Goal: Task Accomplishment & Management: Complete application form

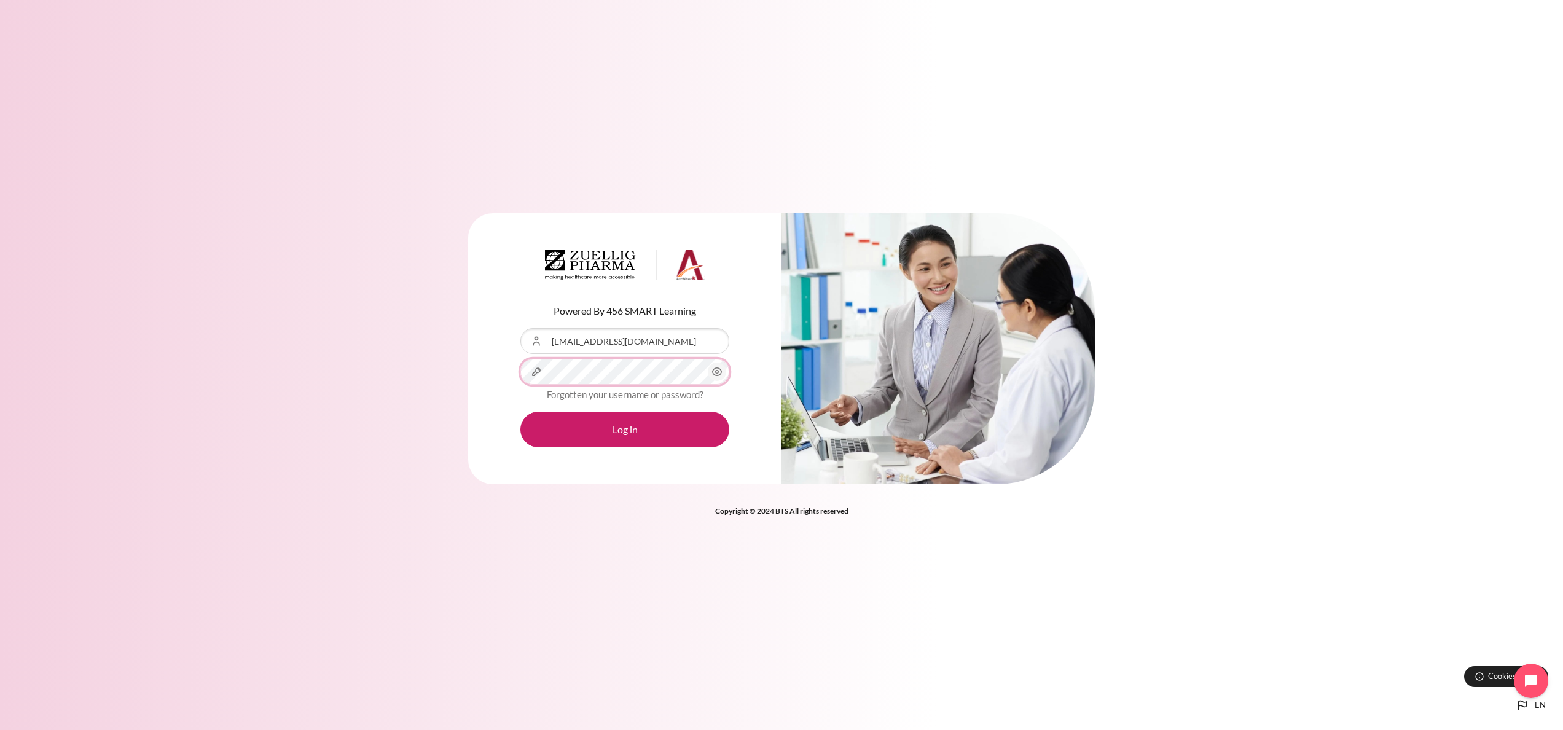
click at [520, 412] on button "Log in" at bounding box center [624, 430] width 209 height 36
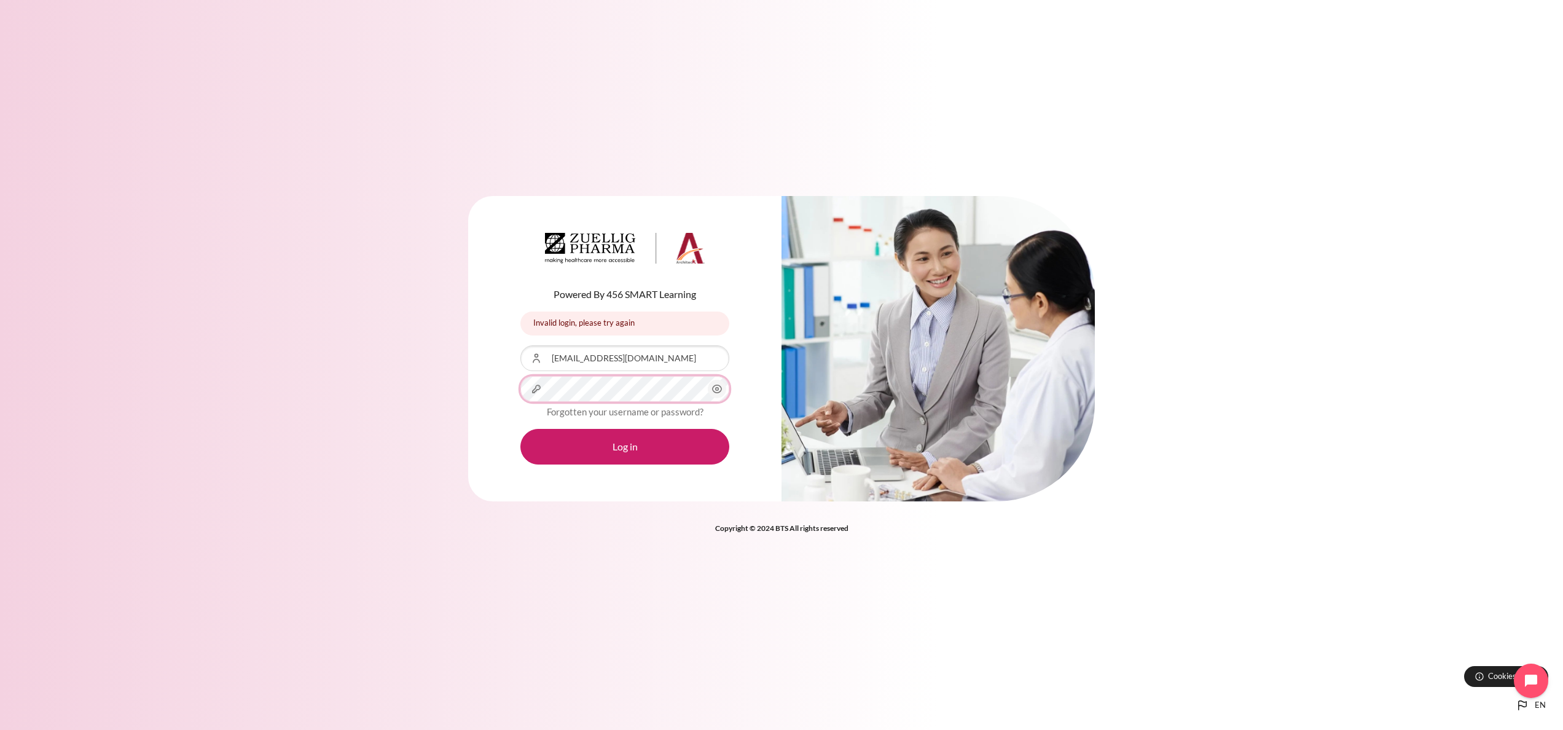
click at [520, 429] on button "Log in" at bounding box center [624, 447] width 209 height 36
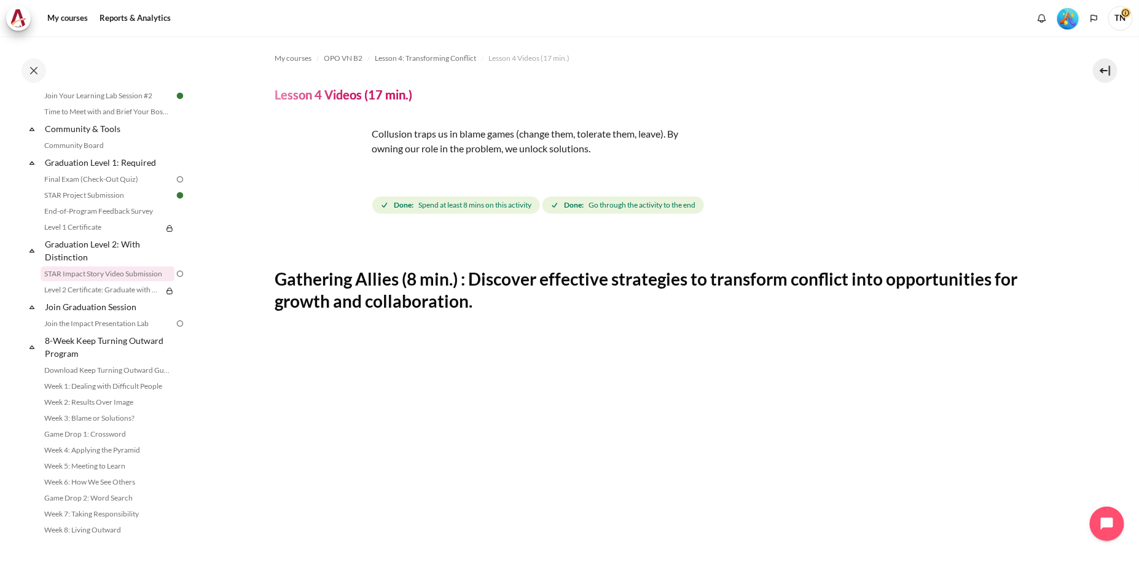
scroll to position [1300, 0]
click at [141, 278] on link "STAR Impact Story Video Submission" at bounding box center [108, 274] width 134 height 15
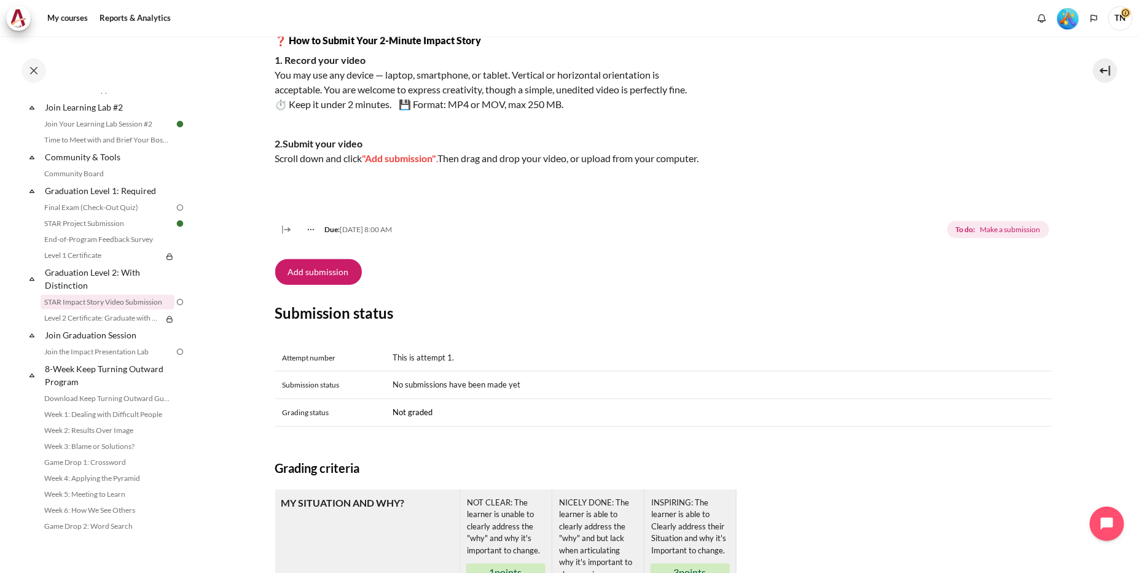
scroll to position [254, 0]
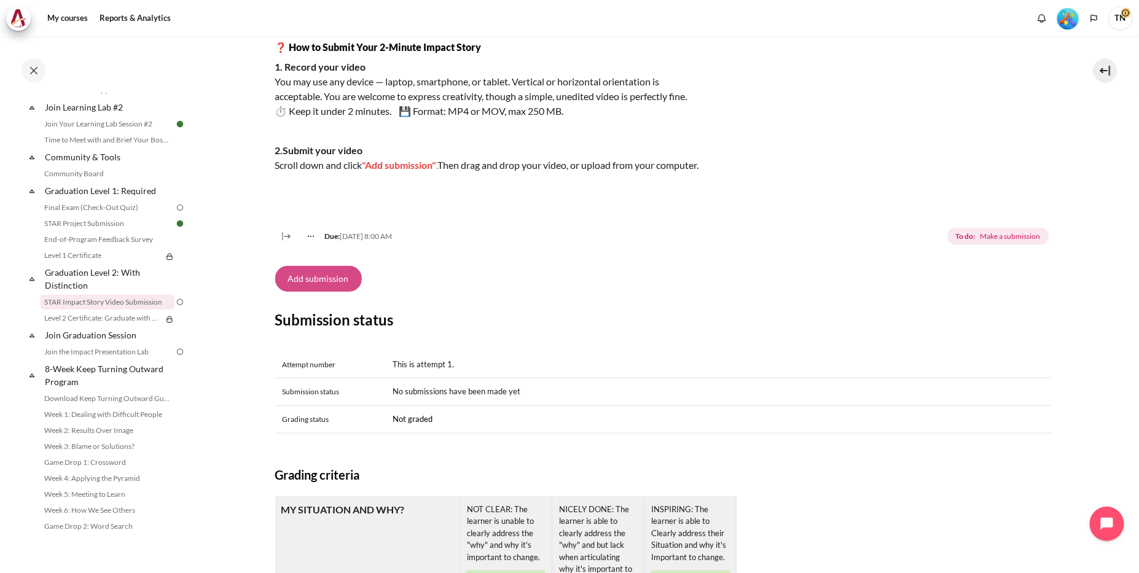
click at [329, 291] on button "Add submission" at bounding box center [318, 279] width 87 height 26
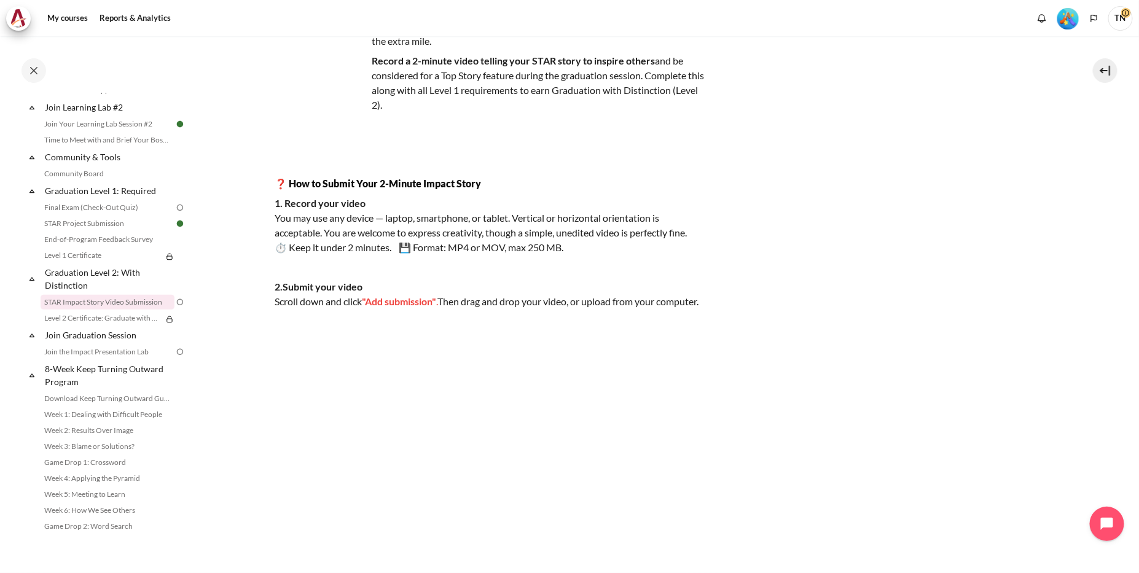
scroll to position [111, 0]
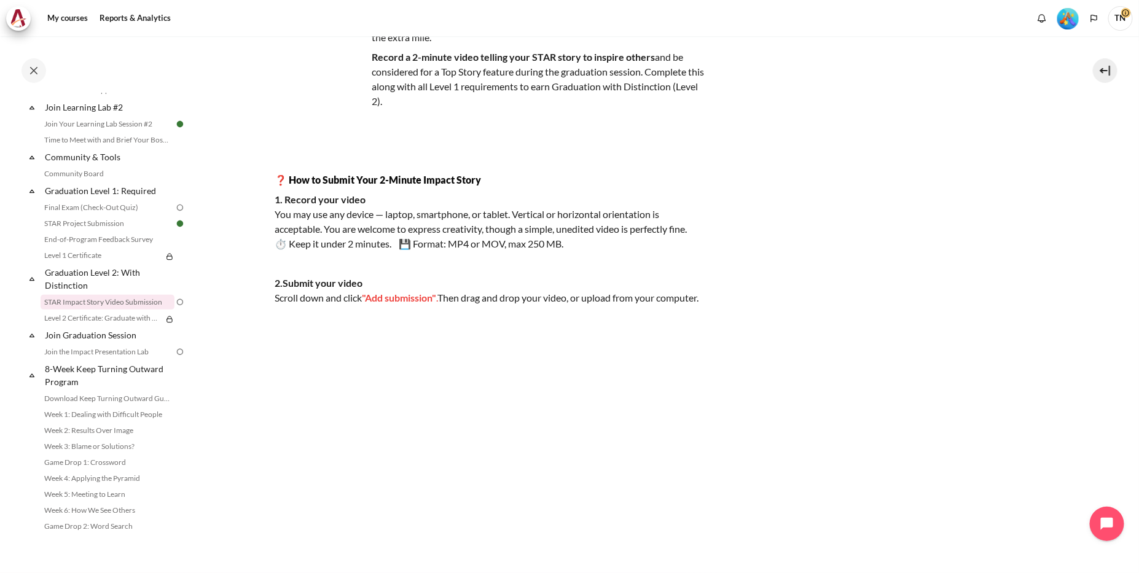
click at [319, 358] on img "Content" at bounding box center [490, 451] width 430 height 242
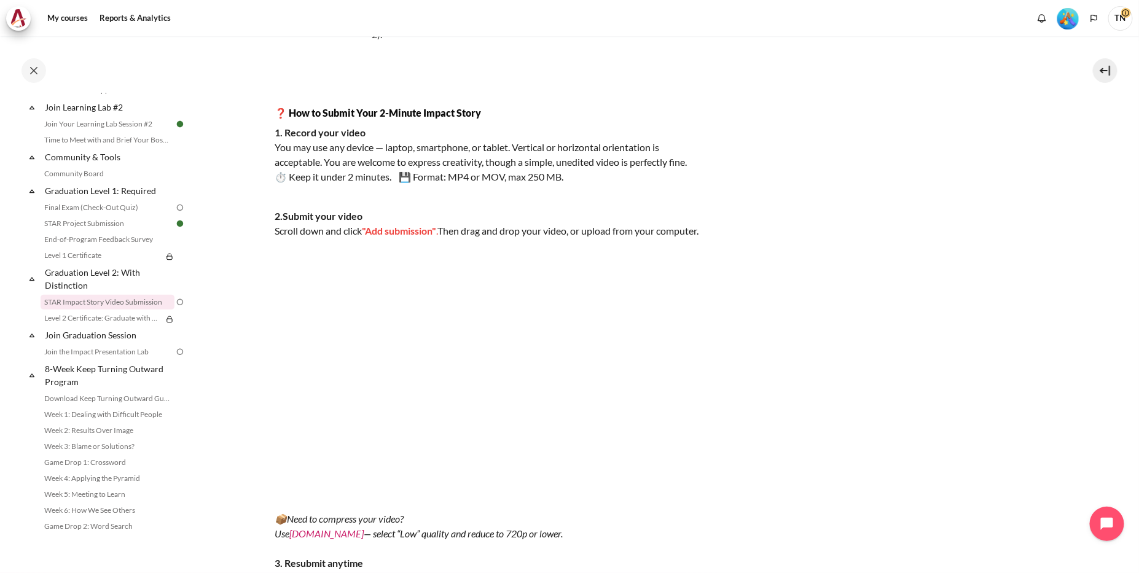
scroll to position [335, 0]
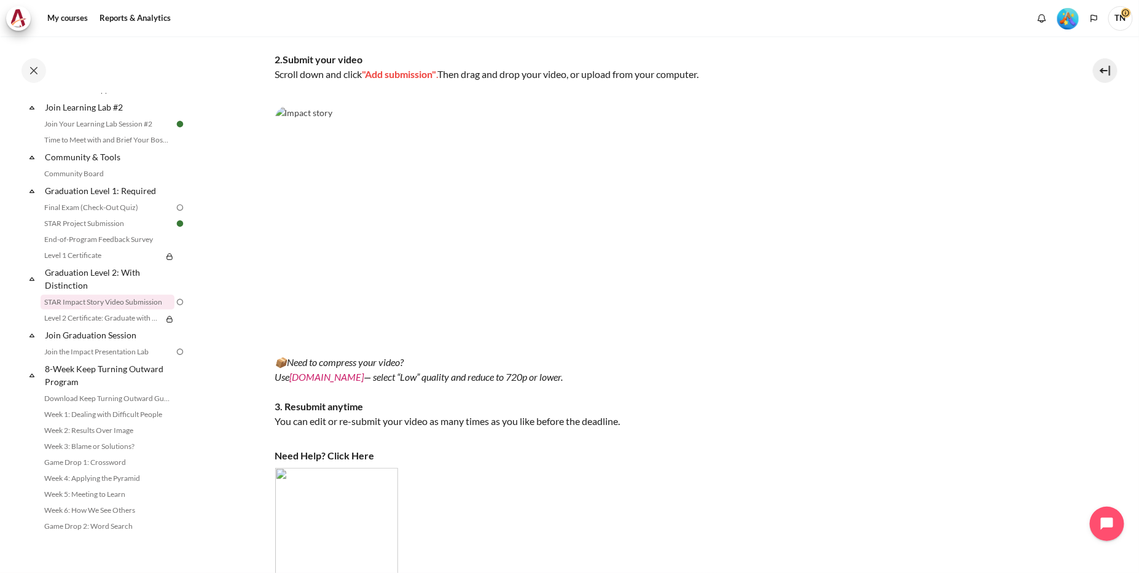
click at [392, 300] on img "Content" at bounding box center [490, 227] width 430 height 242
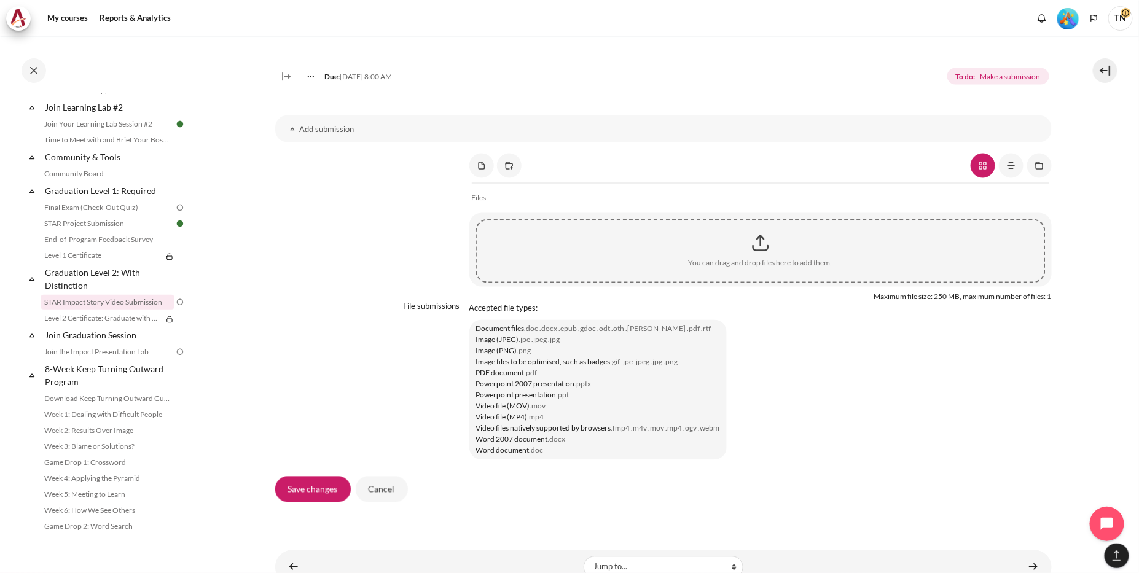
scroll to position [949, 0]
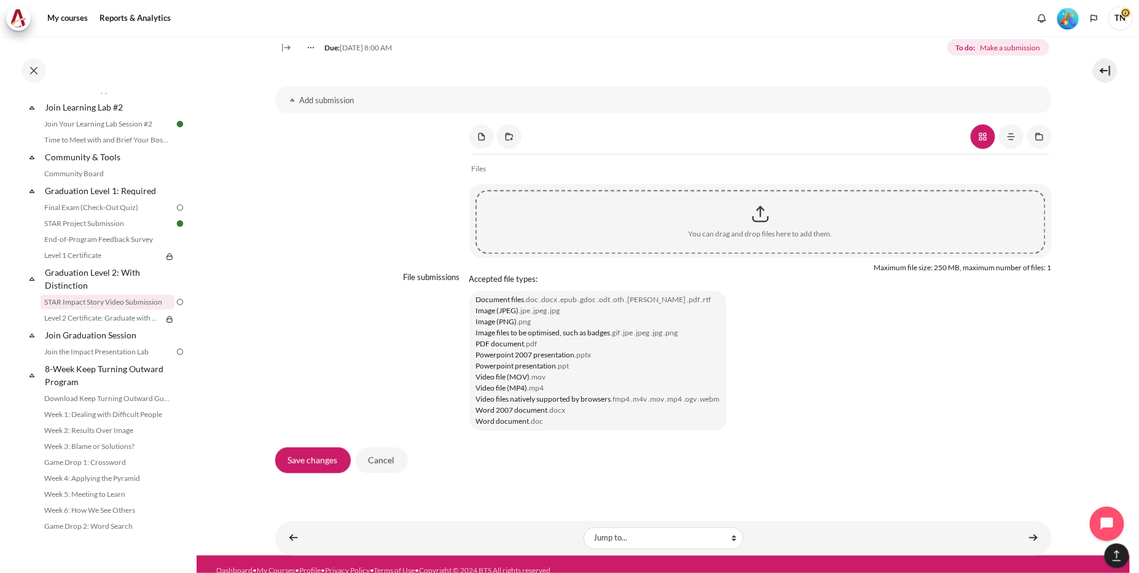
click at [755, 230] on div "Content" at bounding box center [761, 214] width 568 height 31
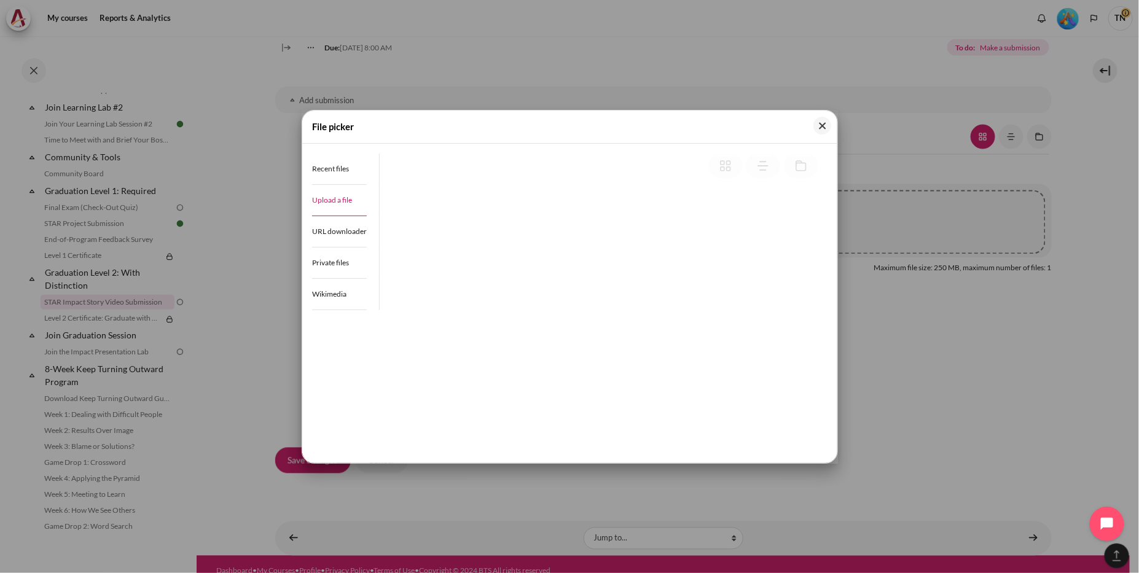
click at [347, 202] on span "Upload a file" at bounding box center [332, 199] width 40 height 9
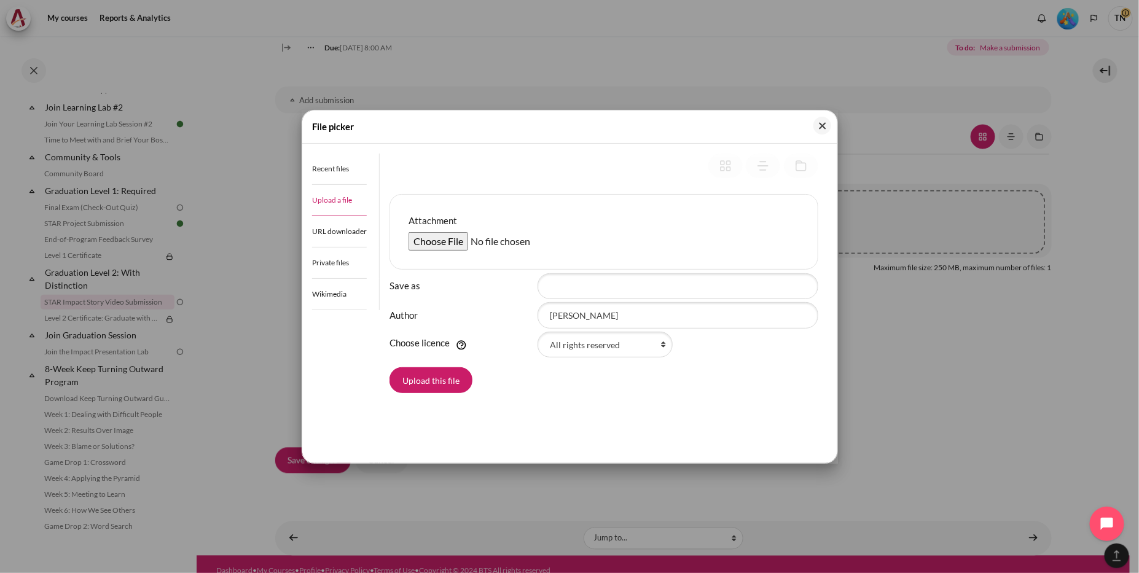
click at [445, 244] on input "Attachment" at bounding box center [502, 241] width 188 height 18
type input "C:\fakepath\Star Video_Outward Mindset_Nguyen Ky Thao_2.mp4"
click at [592, 290] on input "Save as" at bounding box center [677, 286] width 281 height 26
click at [581, 279] on input "Save as" at bounding box center [677, 286] width 281 height 26
paste input "Star Video_Outward Mindset_Nguyen Ky Thao_2"
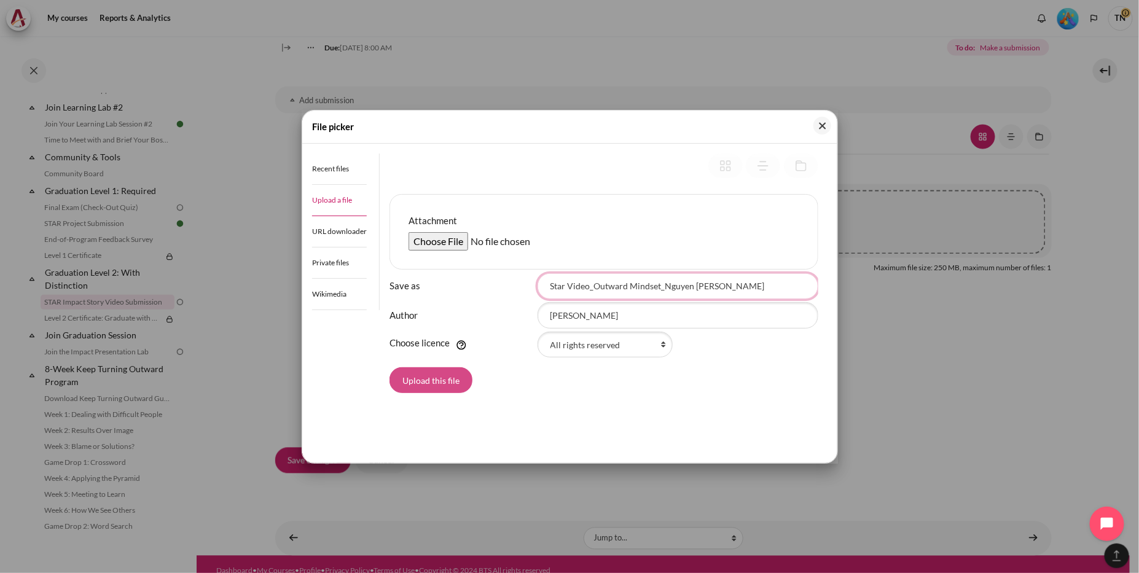
type input "Star Video_Outward Mindset_Nguyen Ky Thao"
click at [415, 379] on button "Upload this file" at bounding box center [430, 380] width 83 height 26
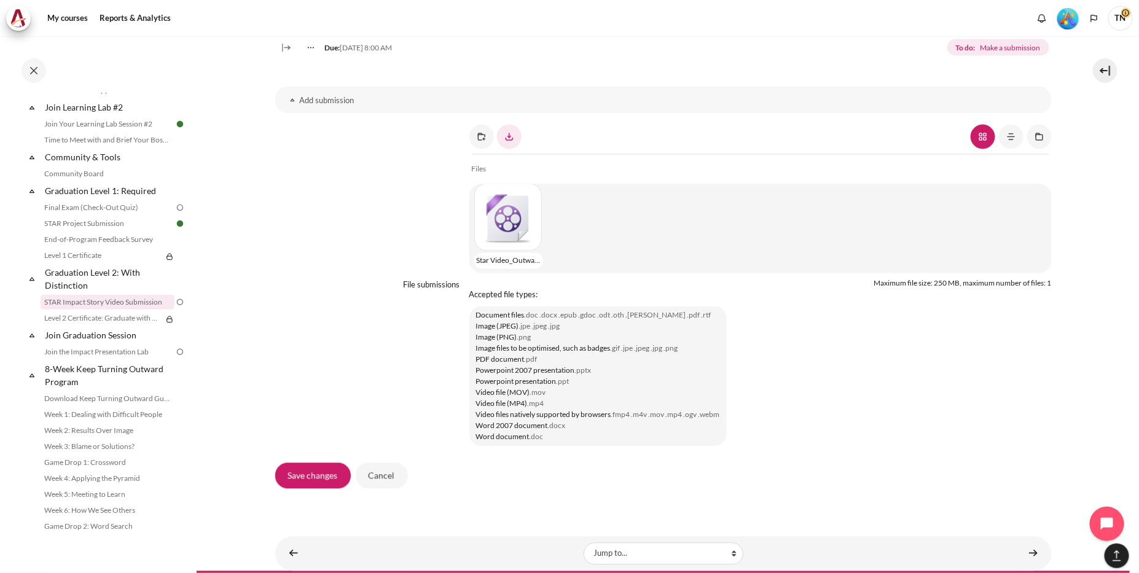
scroll to position [991, 0]
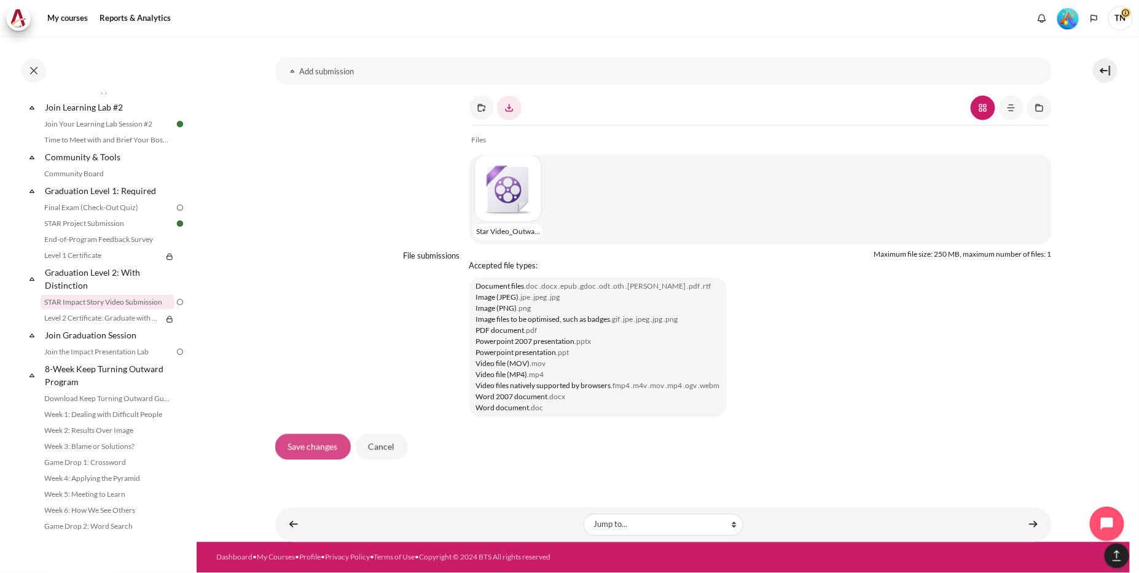
click at [321, 451] on input "Save changes" at bounding box center [313, 447] width 76 height 26
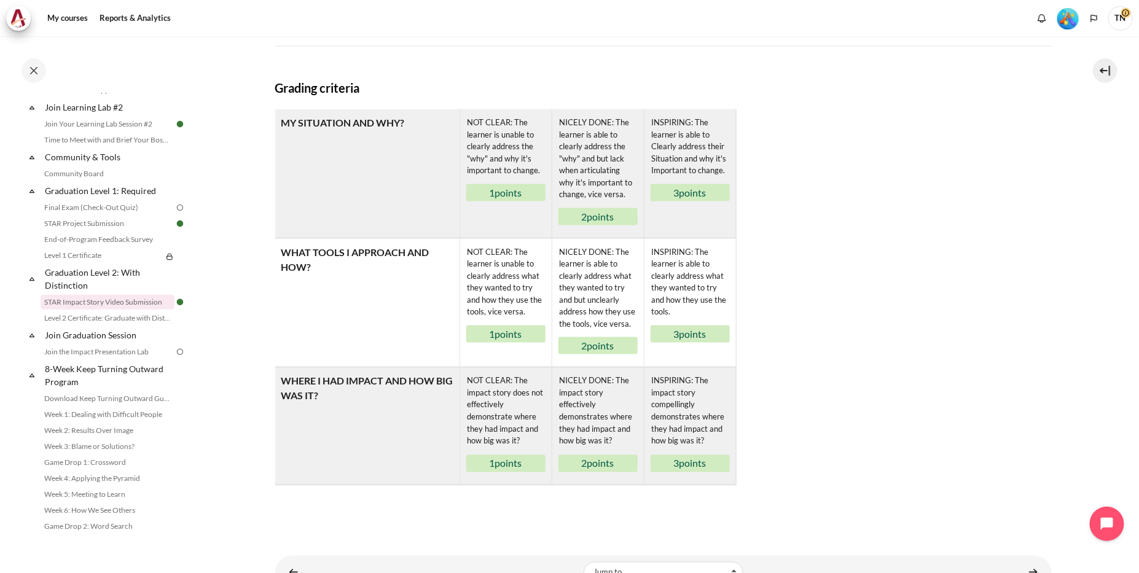
scroll to position [778, 0]
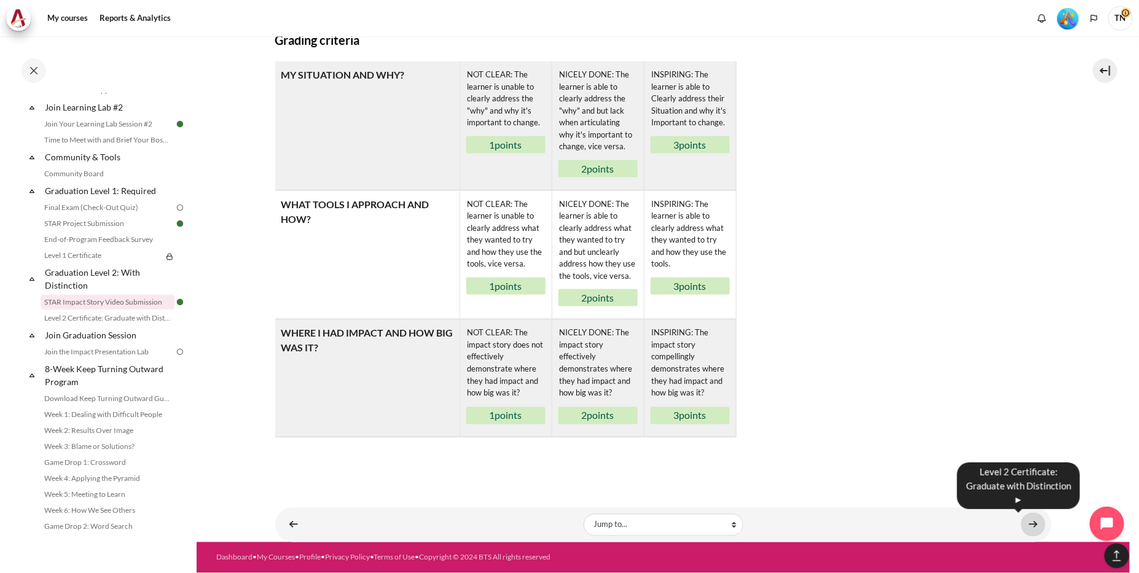
click at [1030, 532] on link "Content" at bounding box center [1033, 525] width 25 height 24
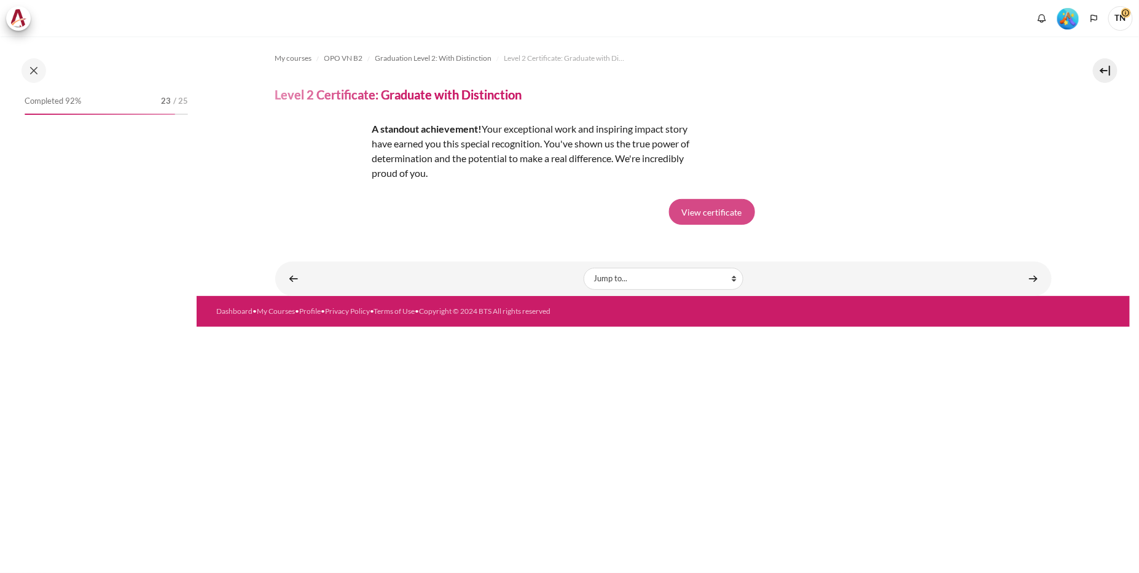
click at [725, 215] on link "View certificate" at bounding box center [712, 212] width 86 height 26
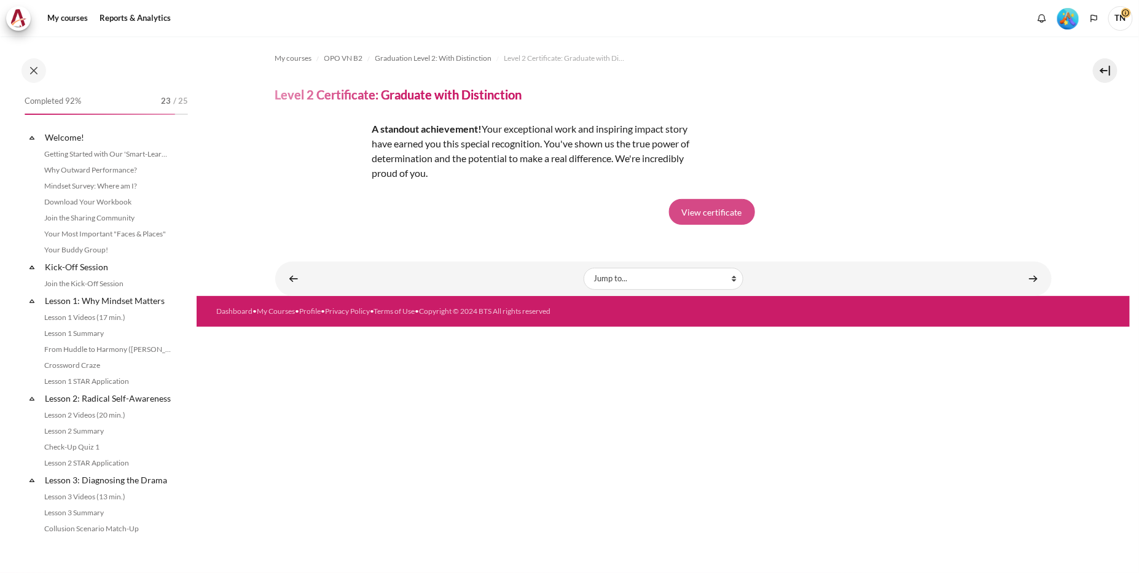
scroll to position [1274, 0]
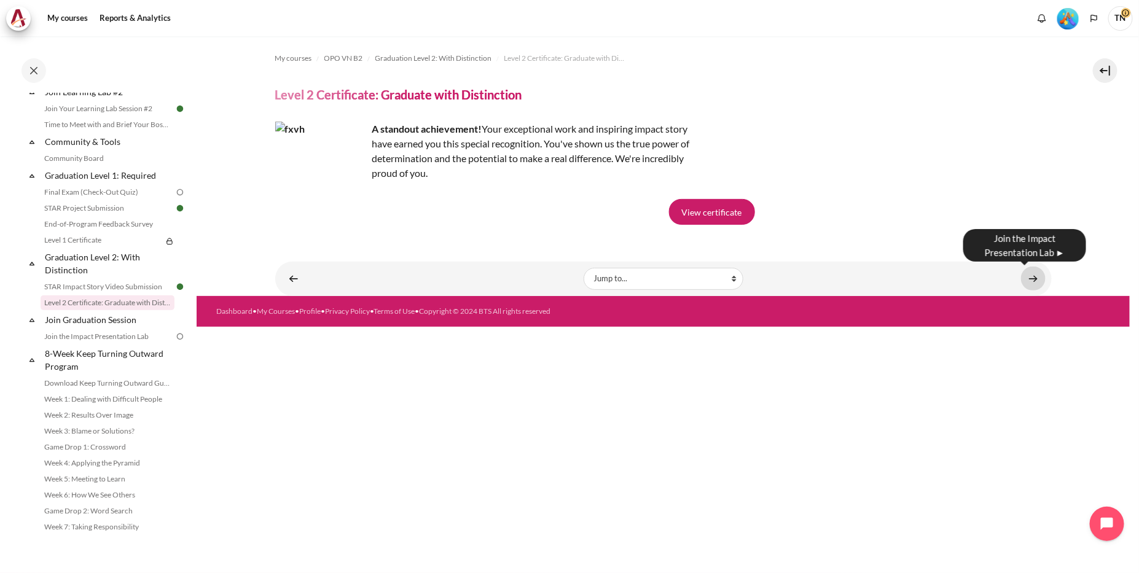
click at [1036, 282] on link "Content" at bounding box center [1033, 279] width 25 height 24
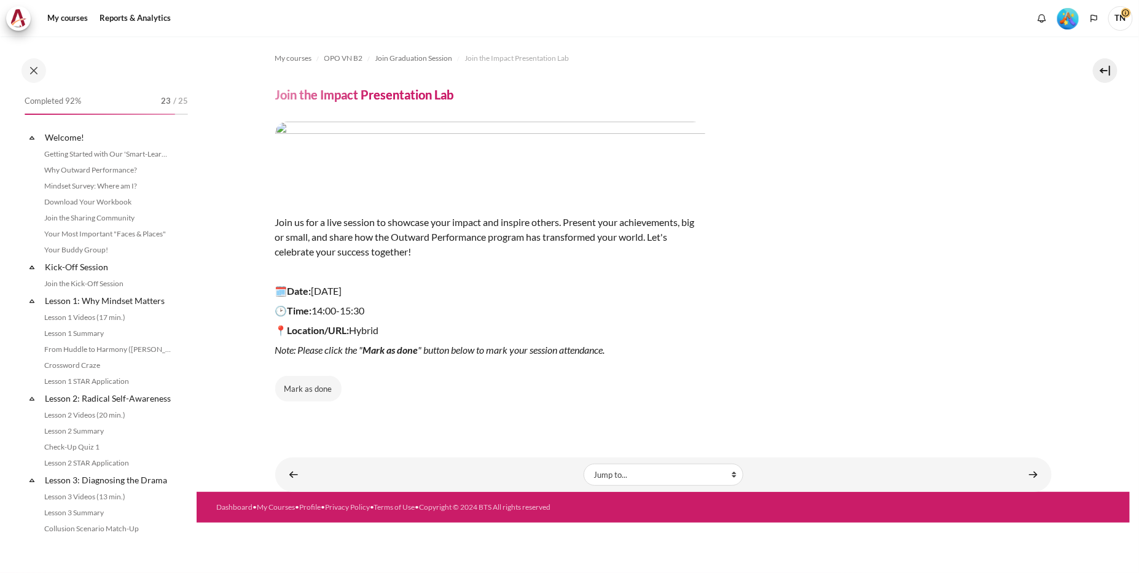
scroll to position [1300, 0]
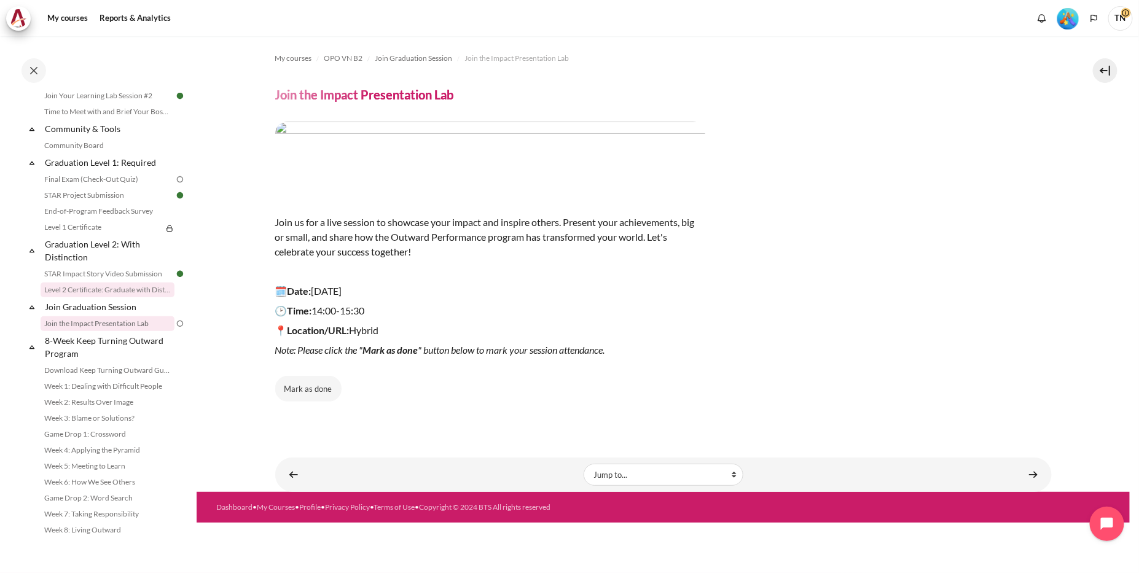
click at [139, 286] on link "Level 2 Certificate: Graduate with Distinction" at bounding box center [108, 290] width 134 height 15
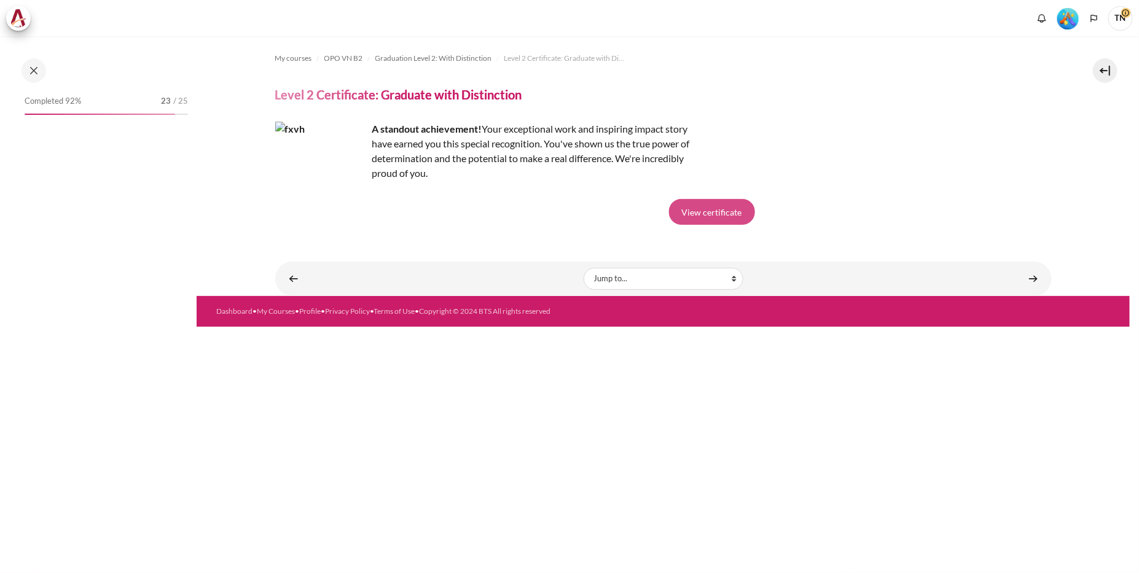
click at [706, 218] on link "View certificate" at bounding box center [712, 212] width 86 height 26
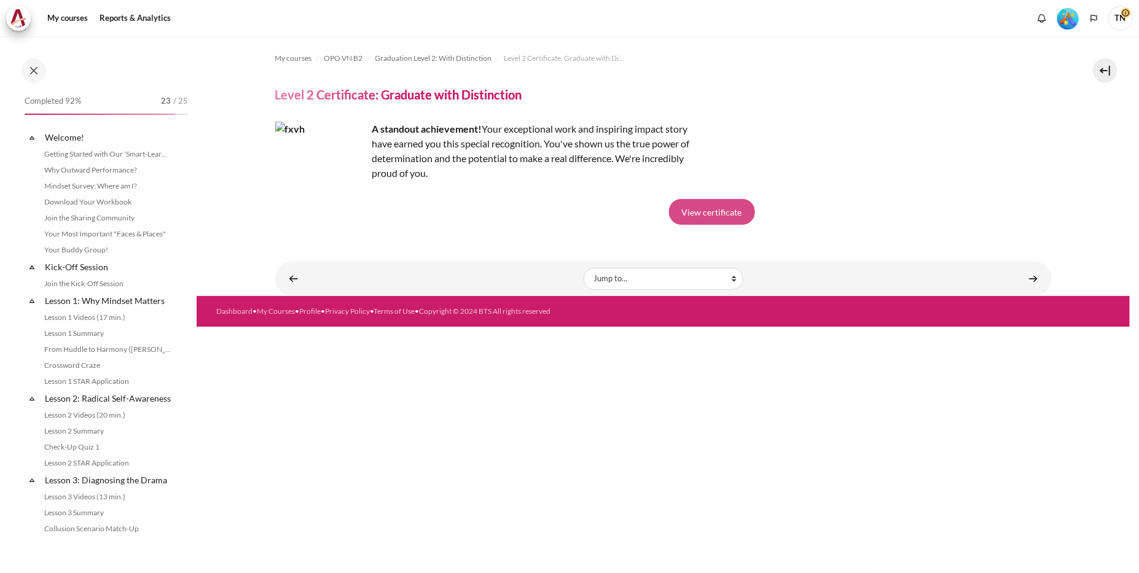
scroll to position [1274, 0]
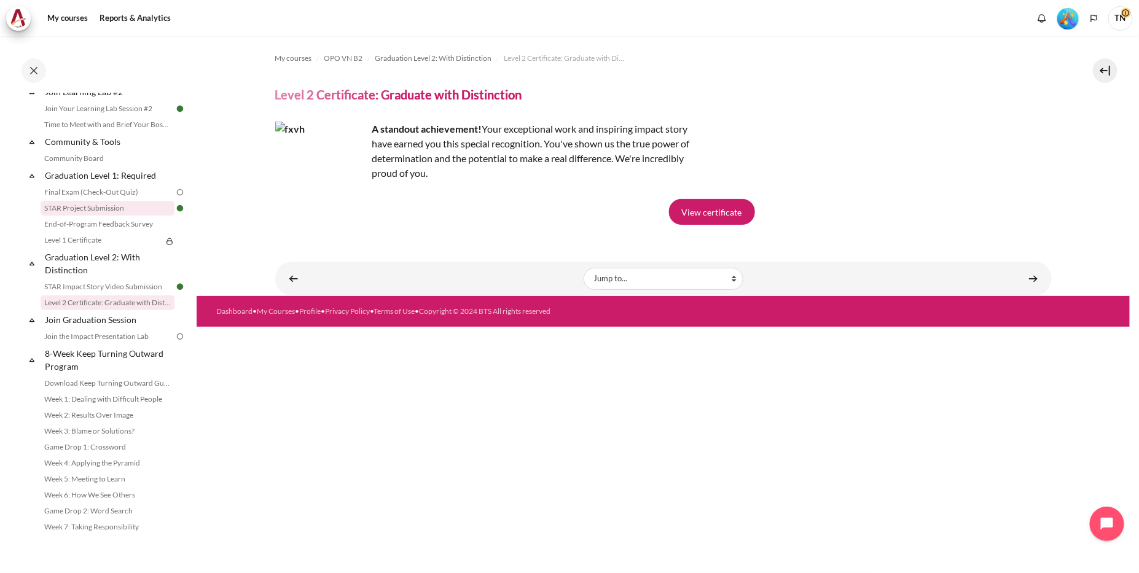
click at [111, 216] on link "STAR Project Submission" at bounding box center [108, 208] width 134 height 15
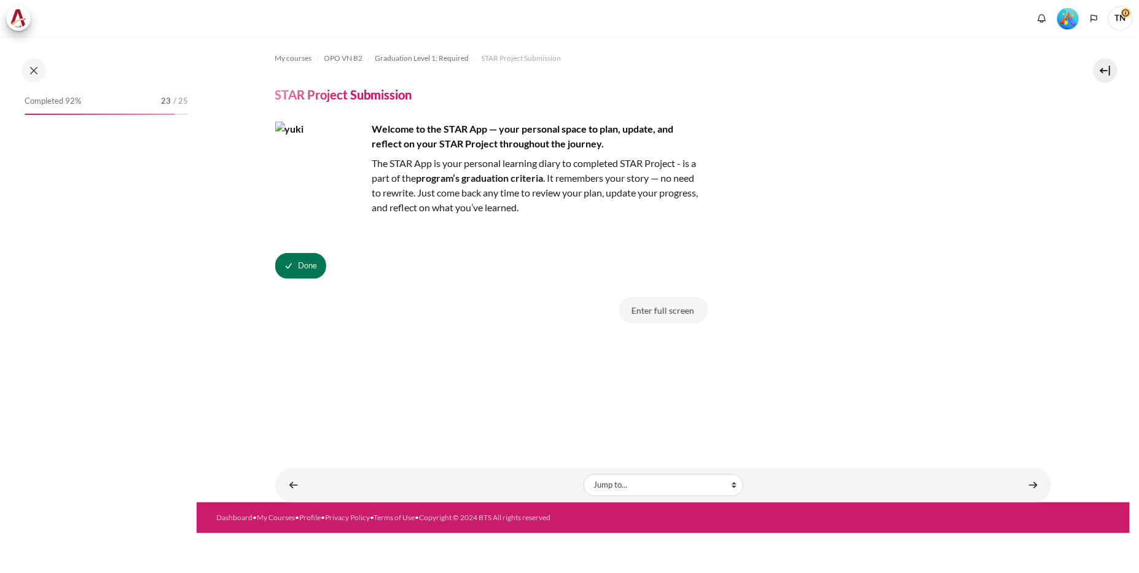
click at [678, 313] on button "Enter full screen" at bounding box center [663, 310] width 88 height 26
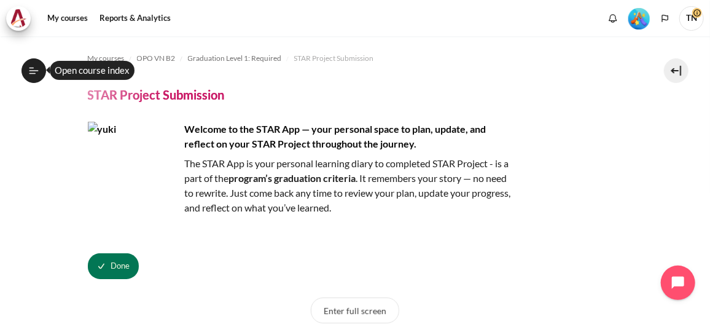
scroll to position [111, 0]
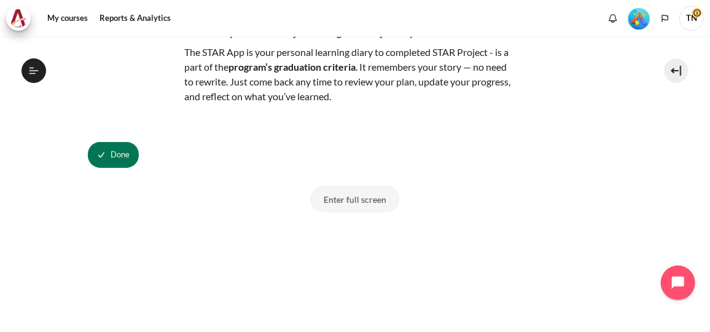
click at [362, 196] on button "Enter full screen" at bounding box center [355, 199] width 88 height 26
